Goal: Find specific page/section: Find specific page/section

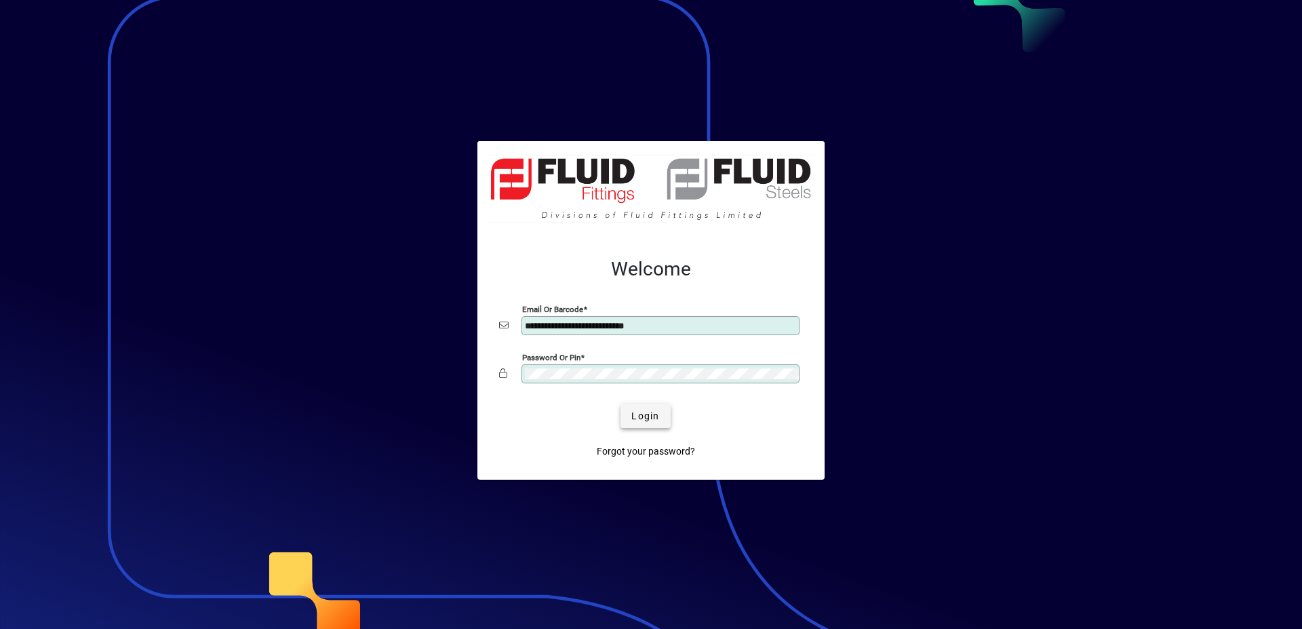
type input "**********"
click at [646, 405] on span "submit" at bounding box center [646, 416] width 50 height 33
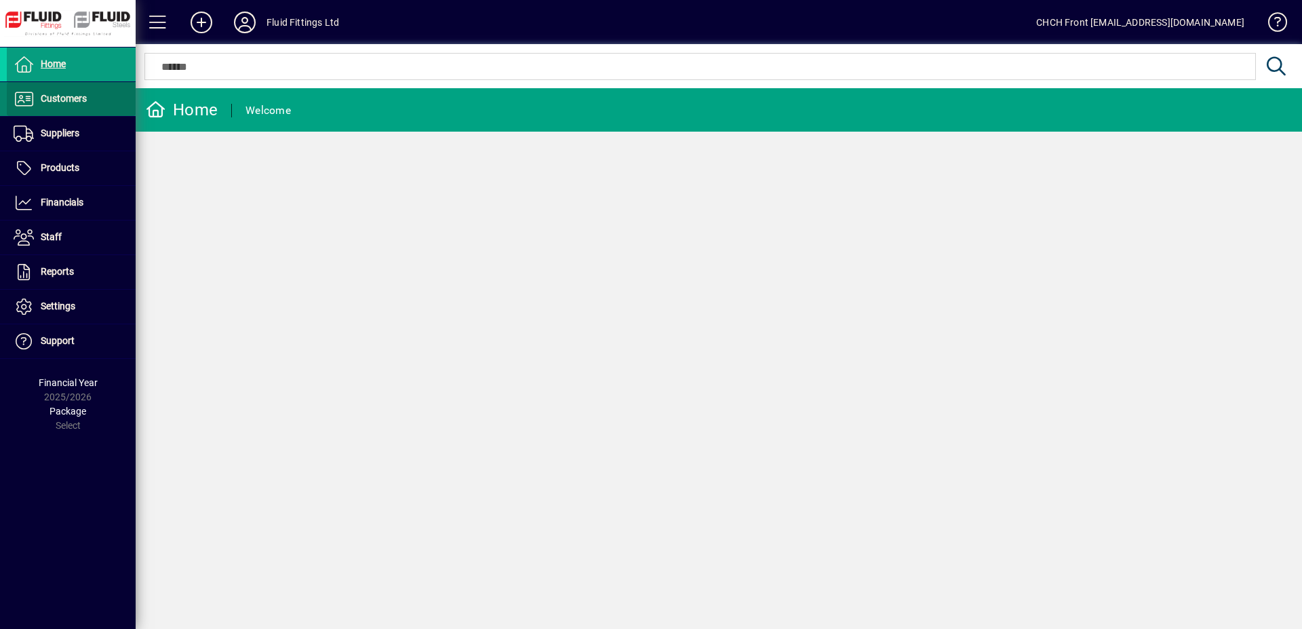
click at [100, 94] on span at bounding box center [71, 99] width 129 height 33
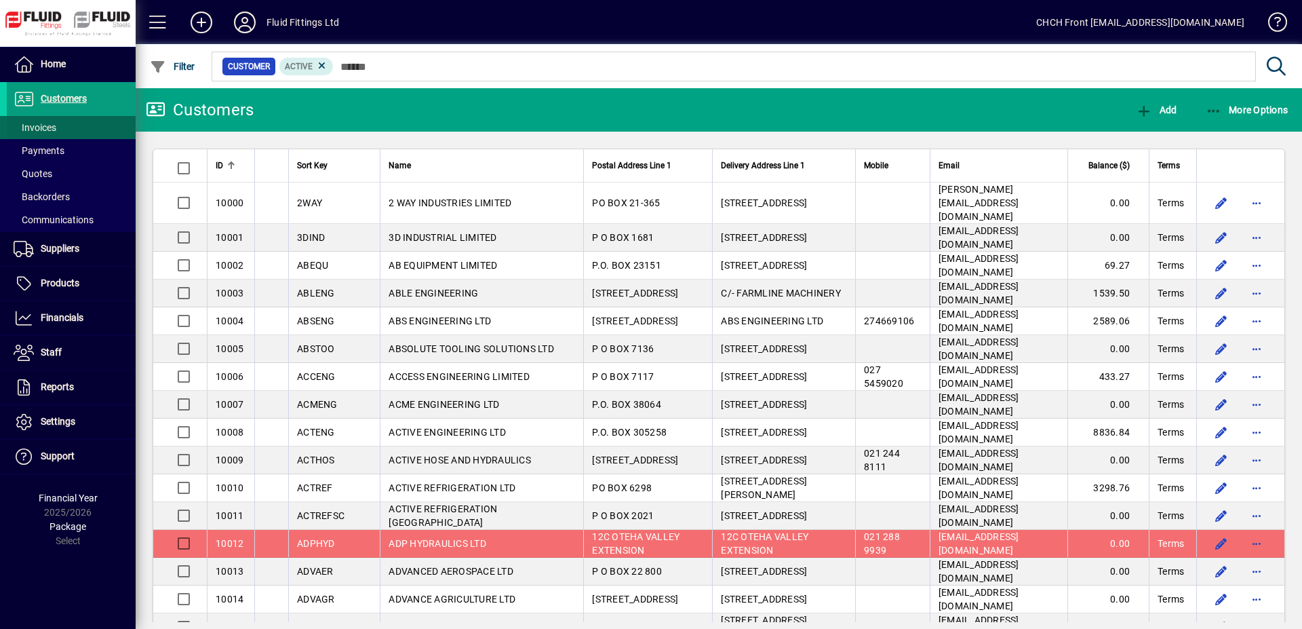
click at [55, 121] on span "Invoices" at bounding box center [32, 128] width 50 height 14
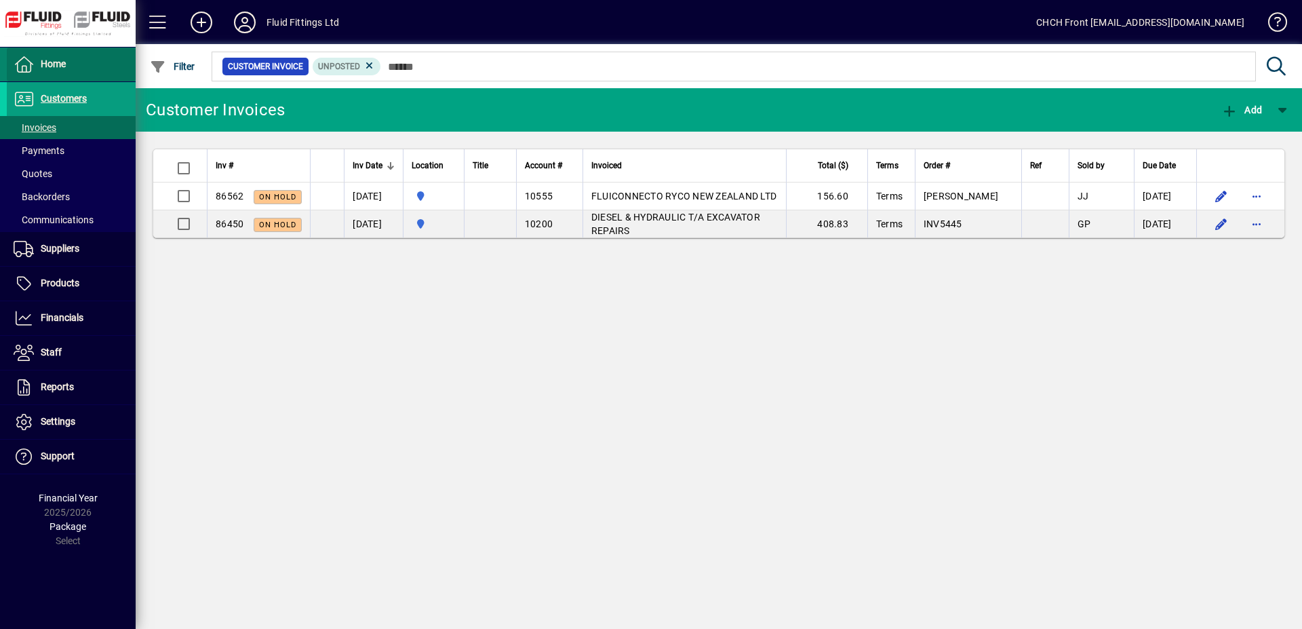
click at [79, 64] on span at bounding box center [71, 64] width 129 height 33
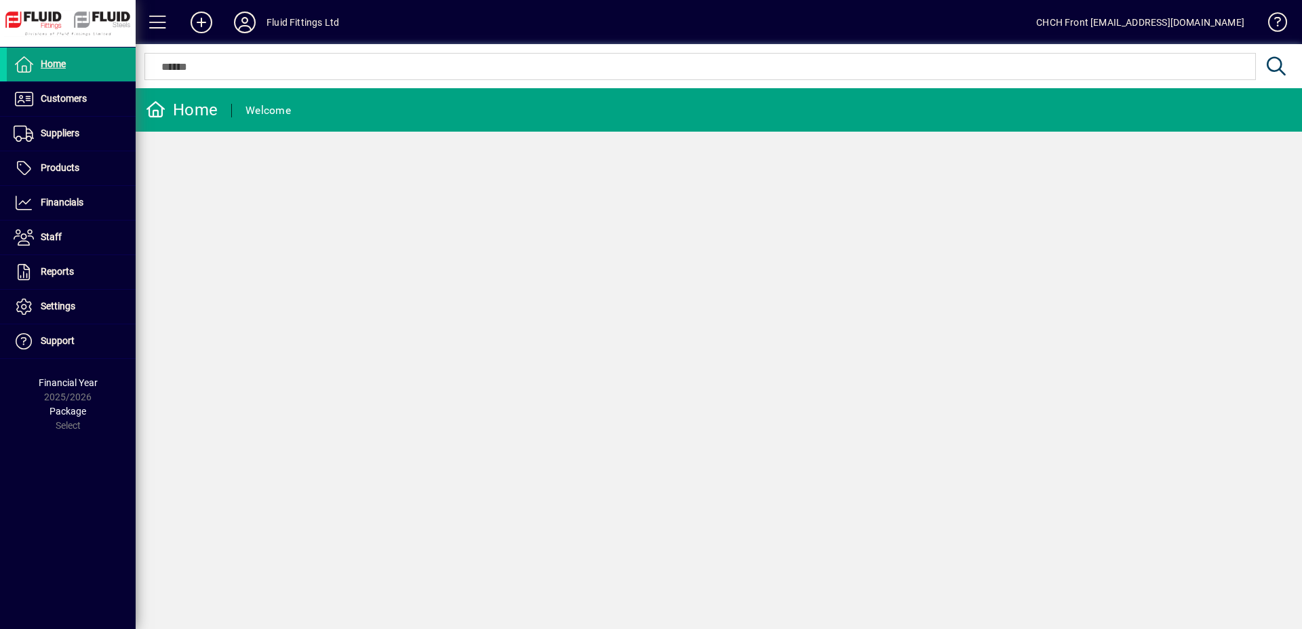
click at [385, 121] on mat-toolbar-row "Home Welcome" at bounding box center [719, 109] width 1167 height 43
click at [108, 92] on span at bounding box center [71, 99] width 129 height 33
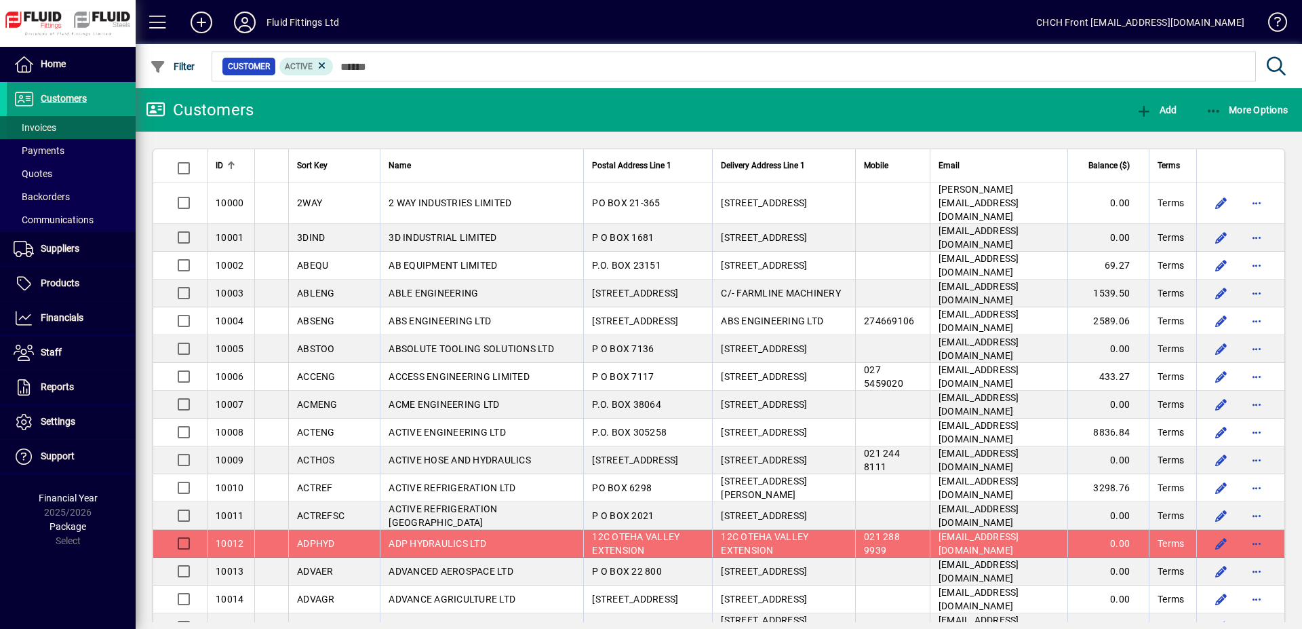
click at [69, 121] on span at bounding box center [71, 127] width 129 height 33
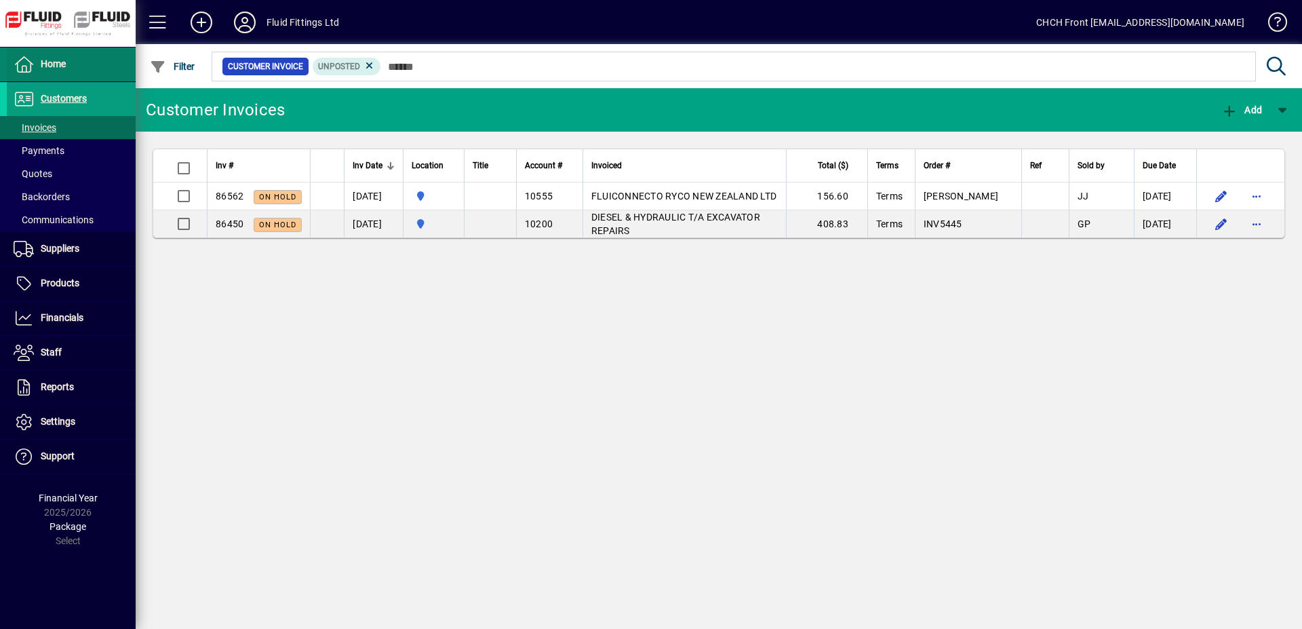
click at [102, 62] on span at bounding box center [71, 64] width 129 height 33
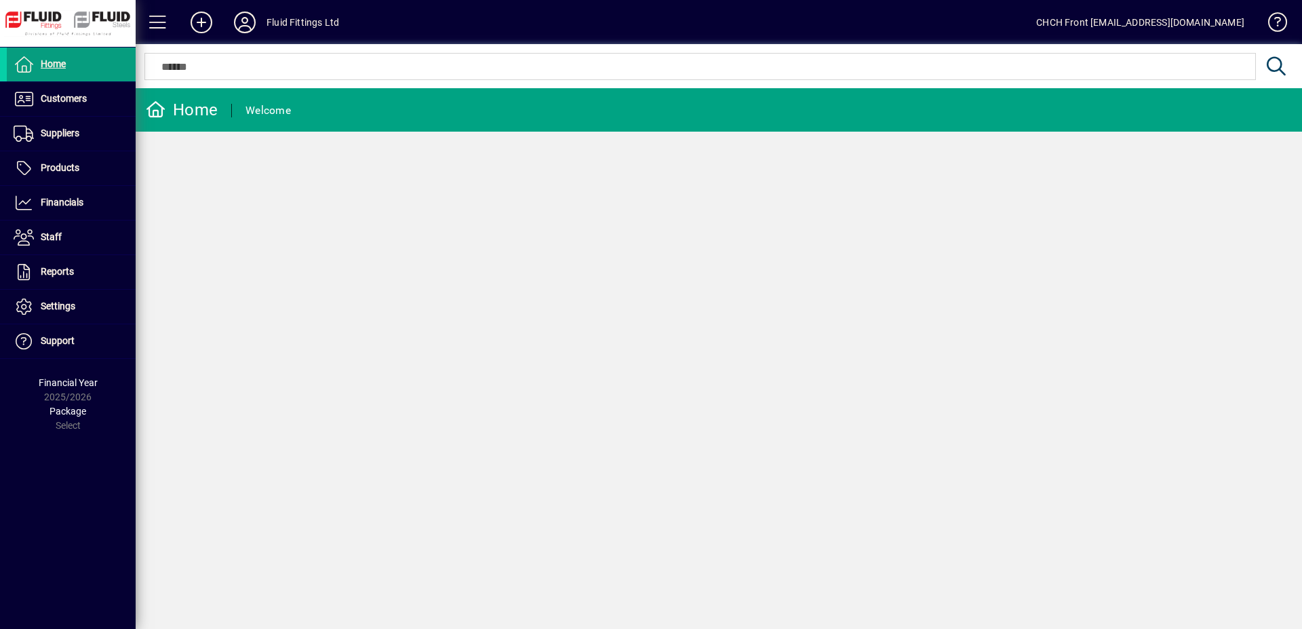
click at [313, 104] on mat-toolbar-row "Home Welcome" at bounding box center [719, 109] width 1167 height 43
